Goal: Navigation & Orientation: Find specific page/section

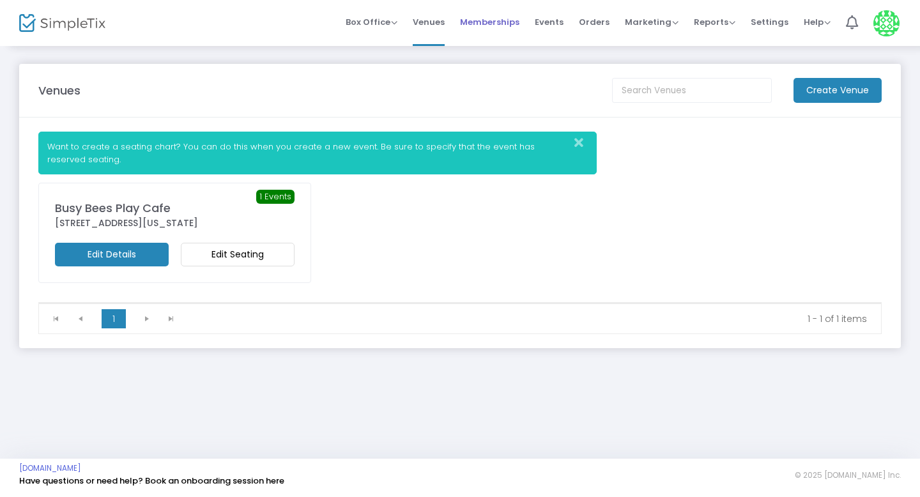
click at [513, 31] on span "Memberships" at bounding box center [489, 22] width 59 height 33
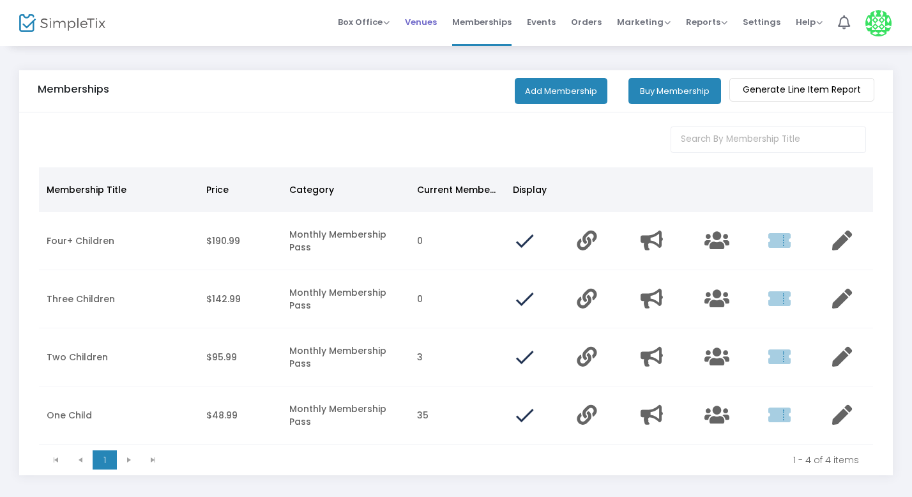
click at [437, 22] on span "Venues" at bounding box center [421, 22] width 32 height 33
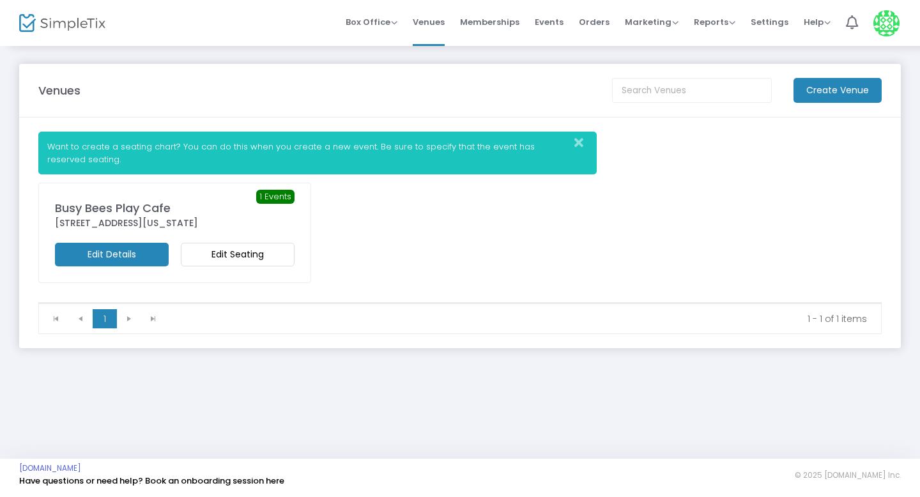
click at [551, 24] on span "Events" at bounding box center [549, 22] width 29 height 33
